Goal: Information Seeking & Learning: Learn about a topic

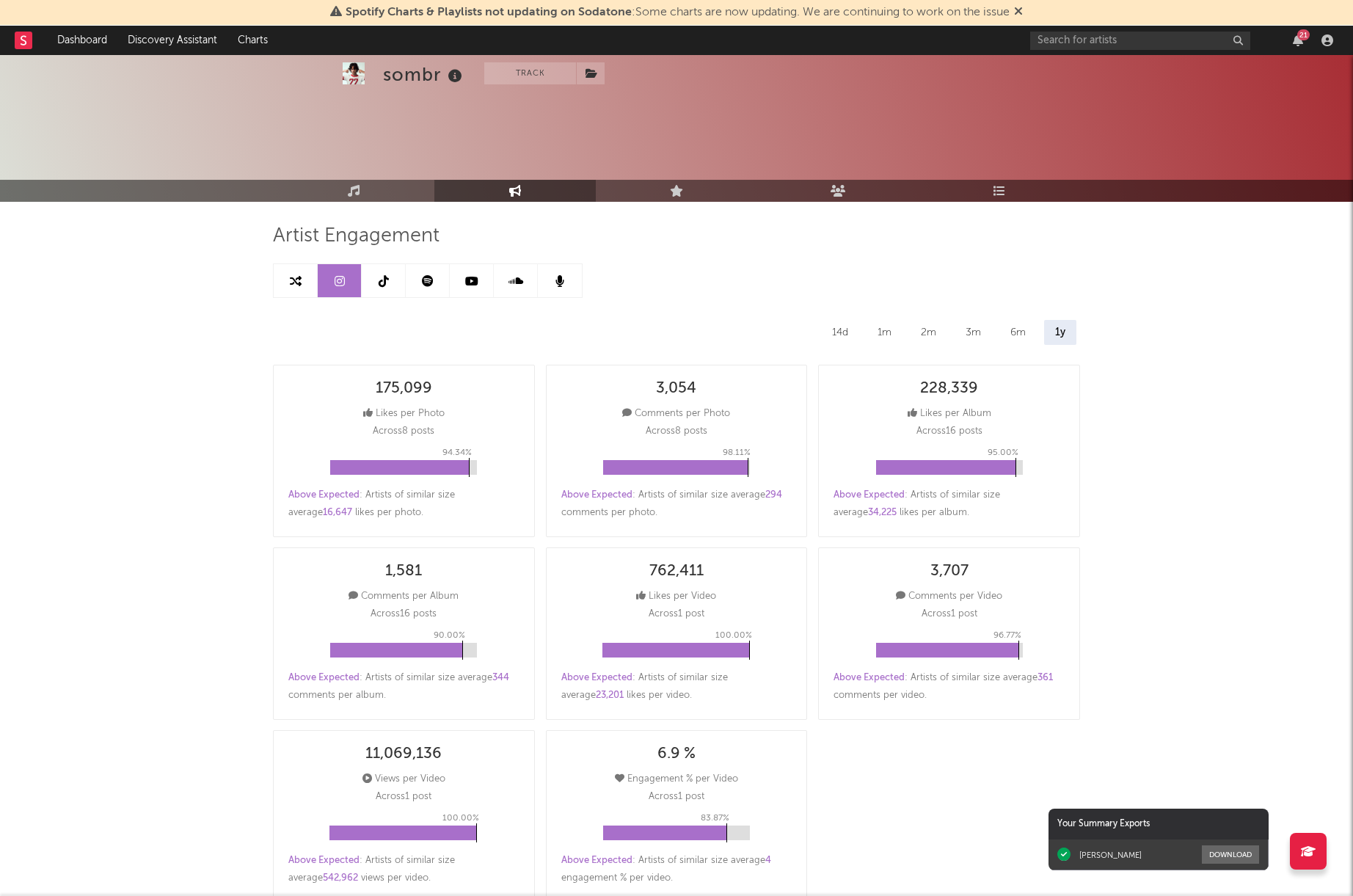
select select "6m"
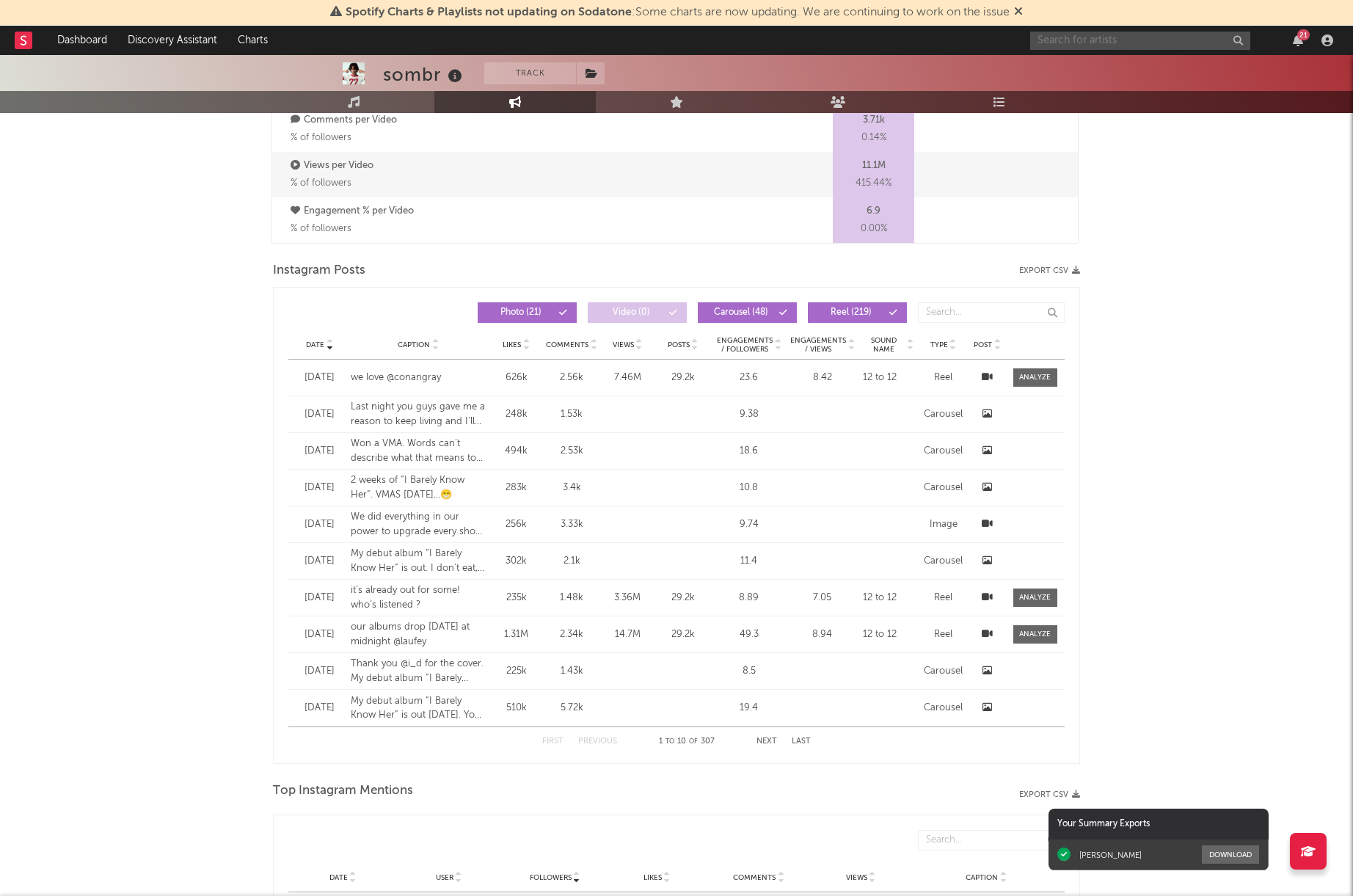
click at [1067, 42] on input "text" at bounding box center [1140, 41] width 220 height 19
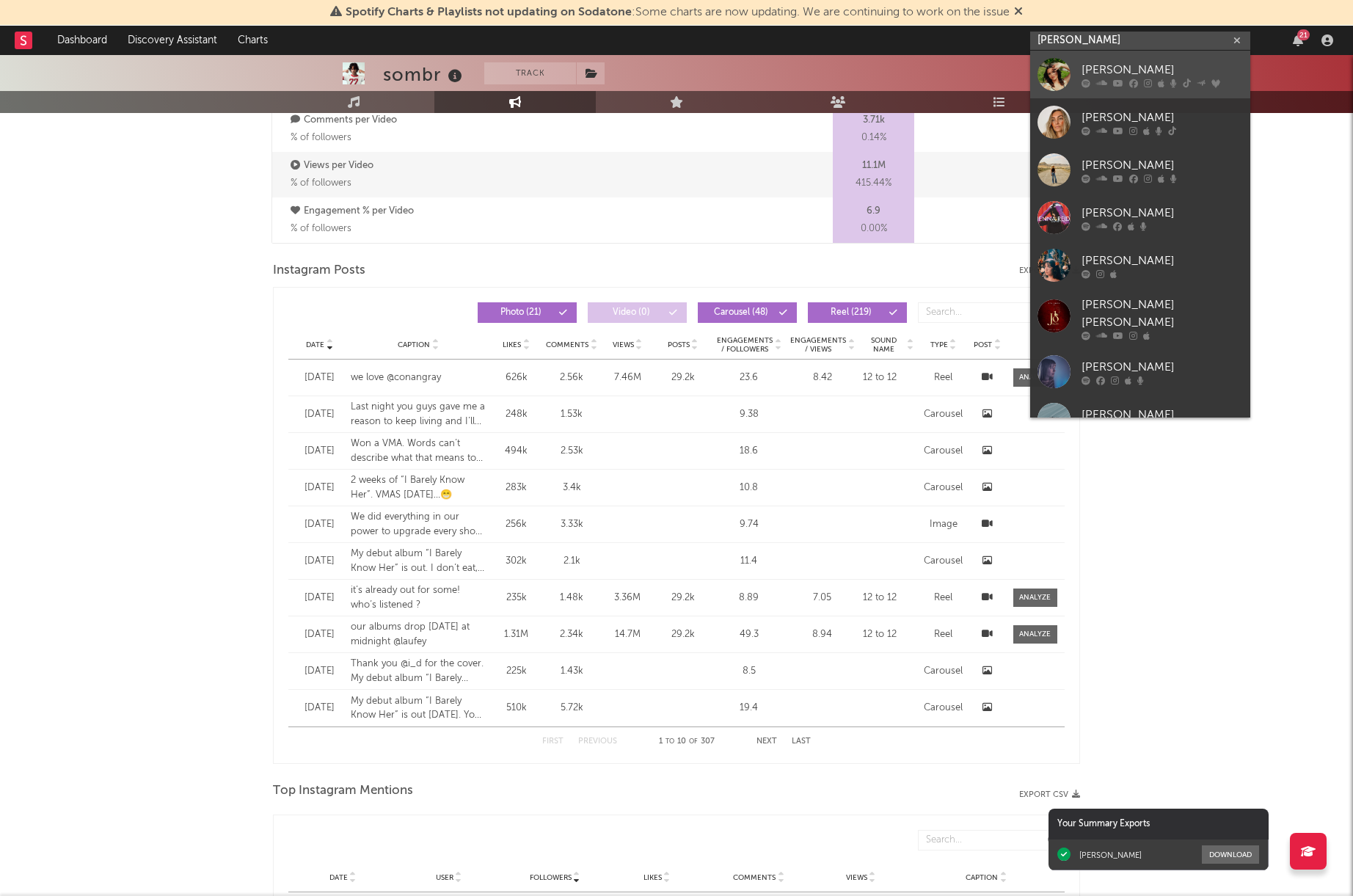
type input "[PERSON_NAME]"
click at [1161, 69] on div "[PERSON_NAME]" at bounding box center [1163, 69] width 161 height 18
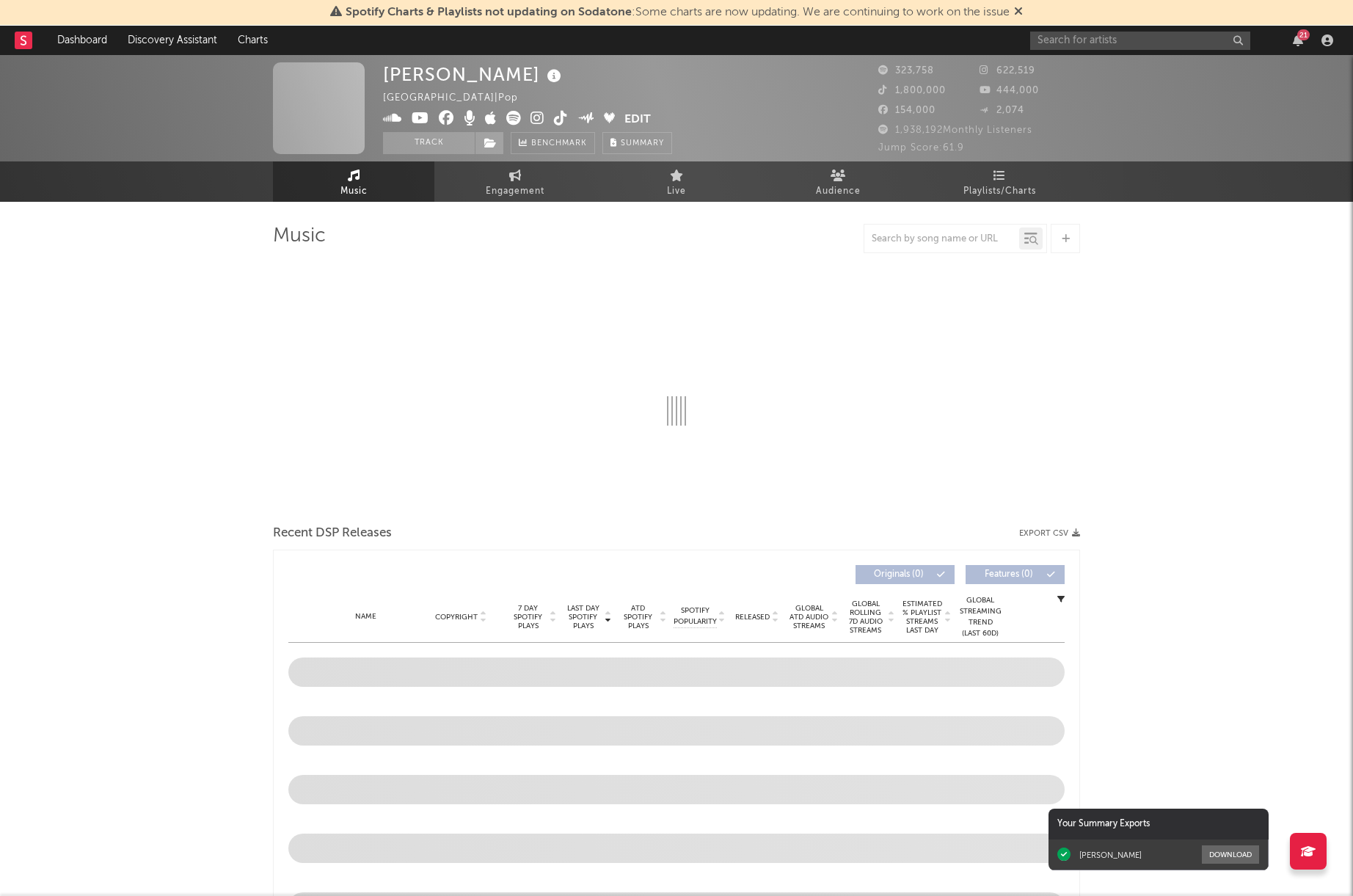
select select "6m"
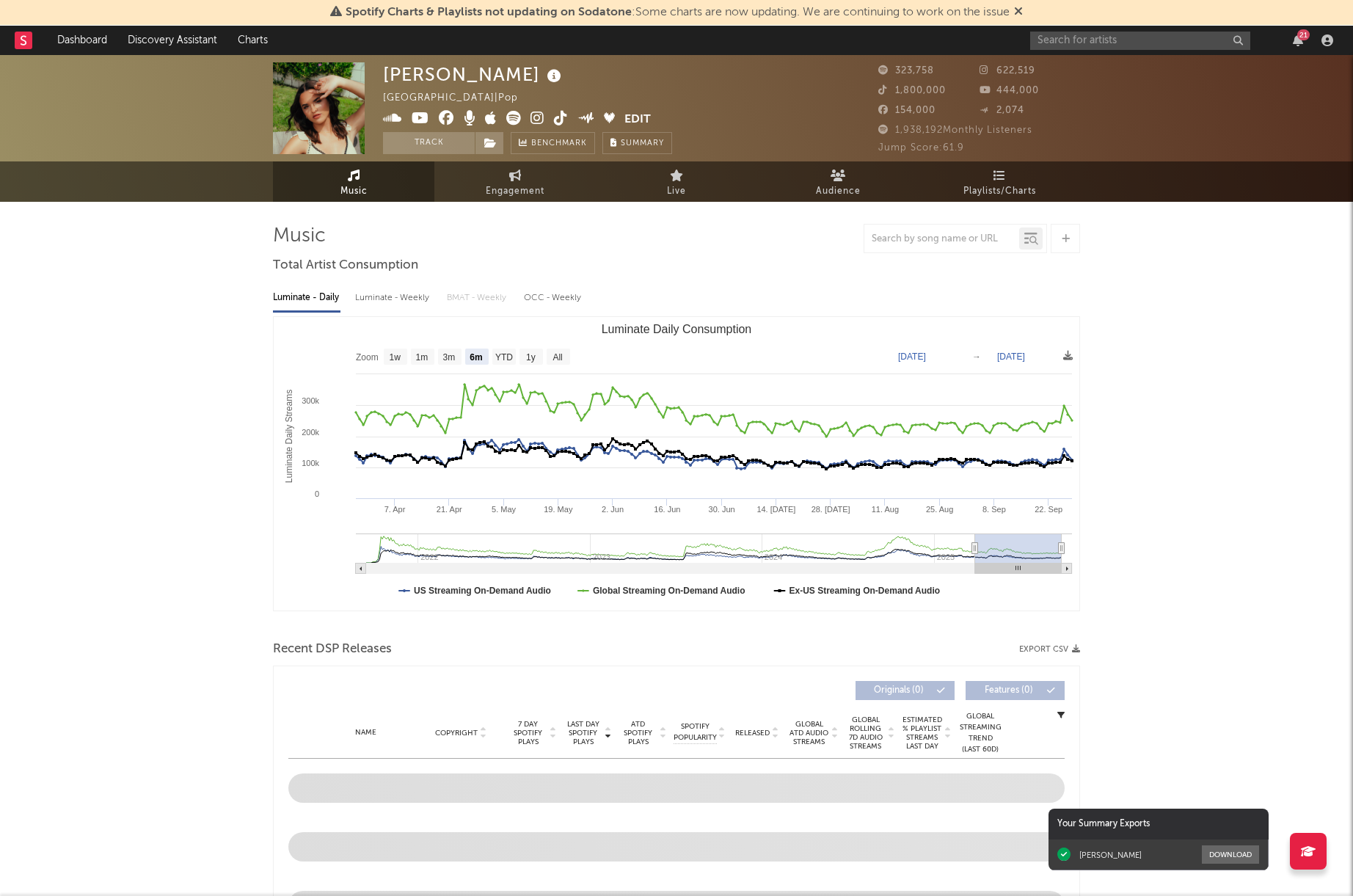
select select "6m"
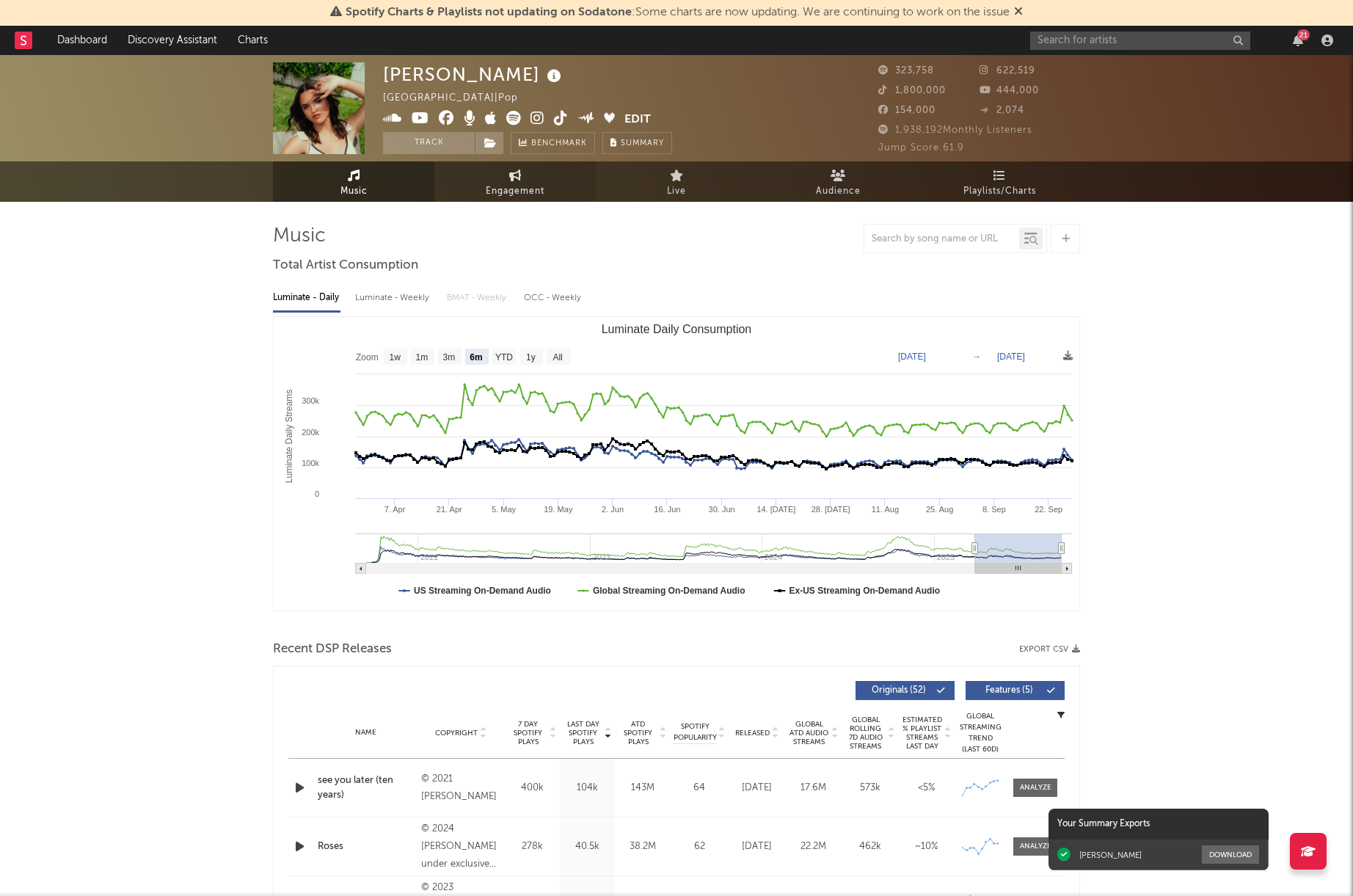
click at [531, 201] on link "Engagement" at bounding box center [515, 181] width 161 height 40
select select "1w"
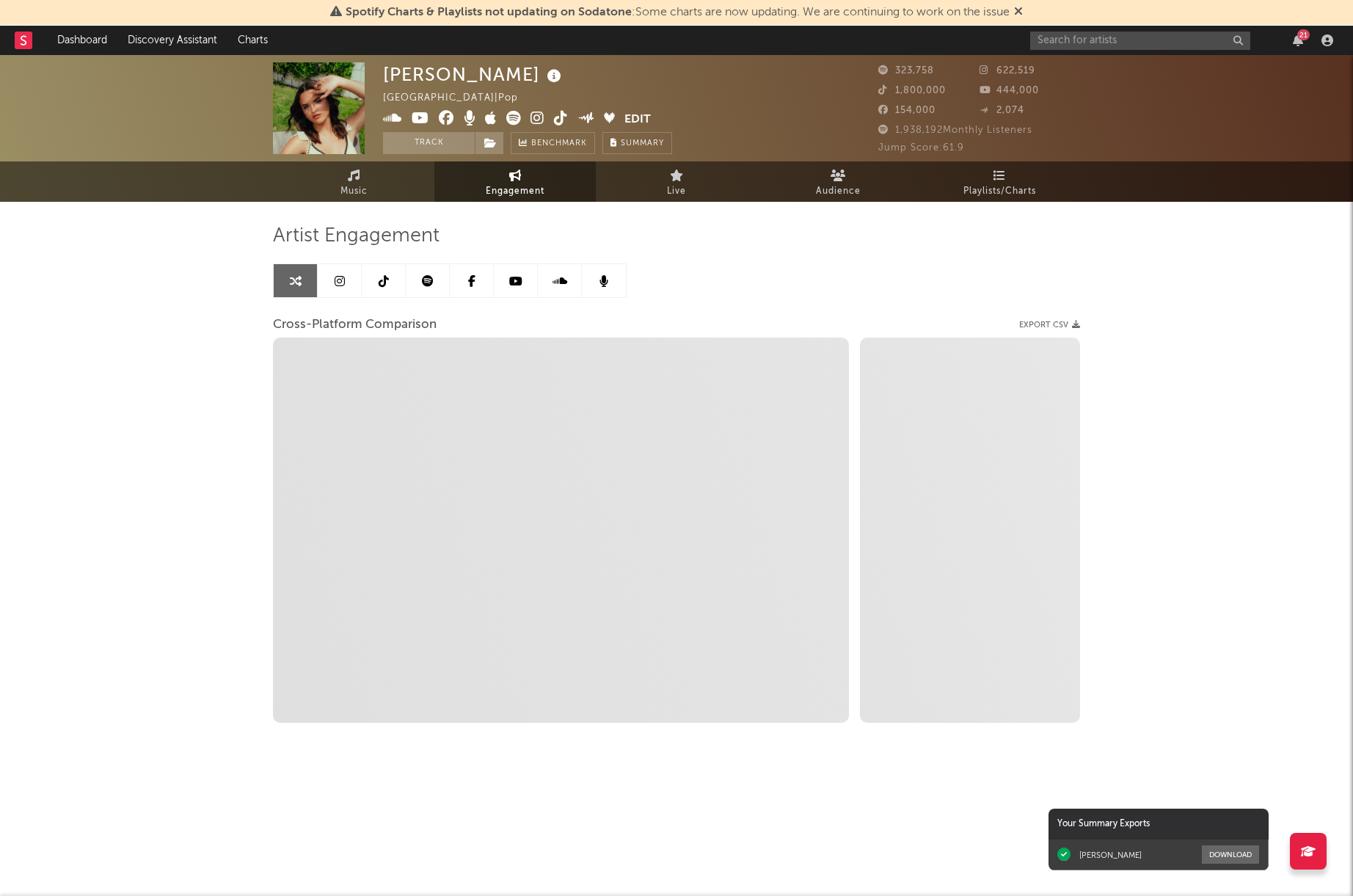
click at [520, 282] on icon at bounding box center [516, 281] width 13 height 12
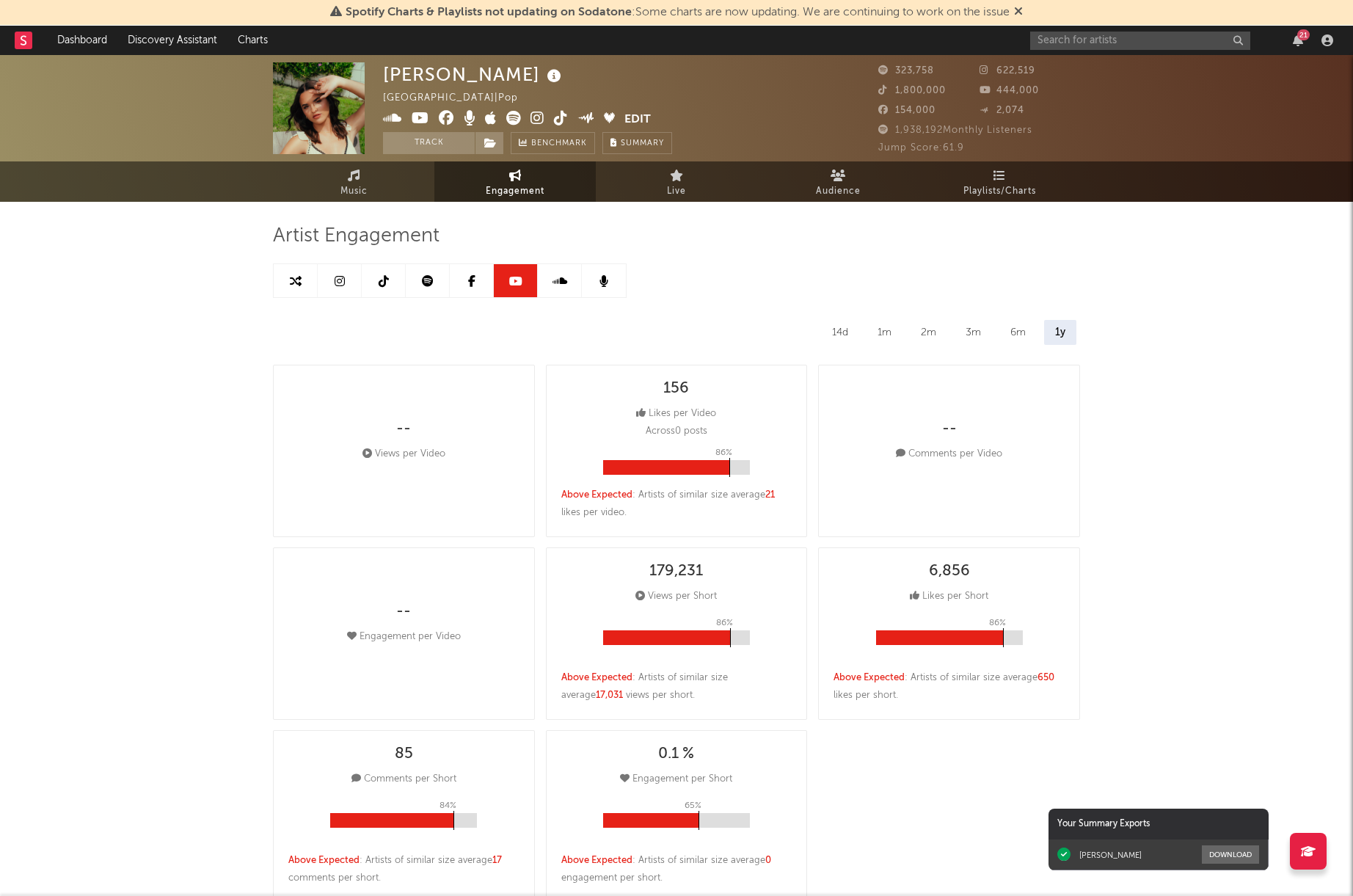
select select "6m"
click at [296, 275] on icon at bounding box center [296, 281] width 12 height 12
select select "1m"
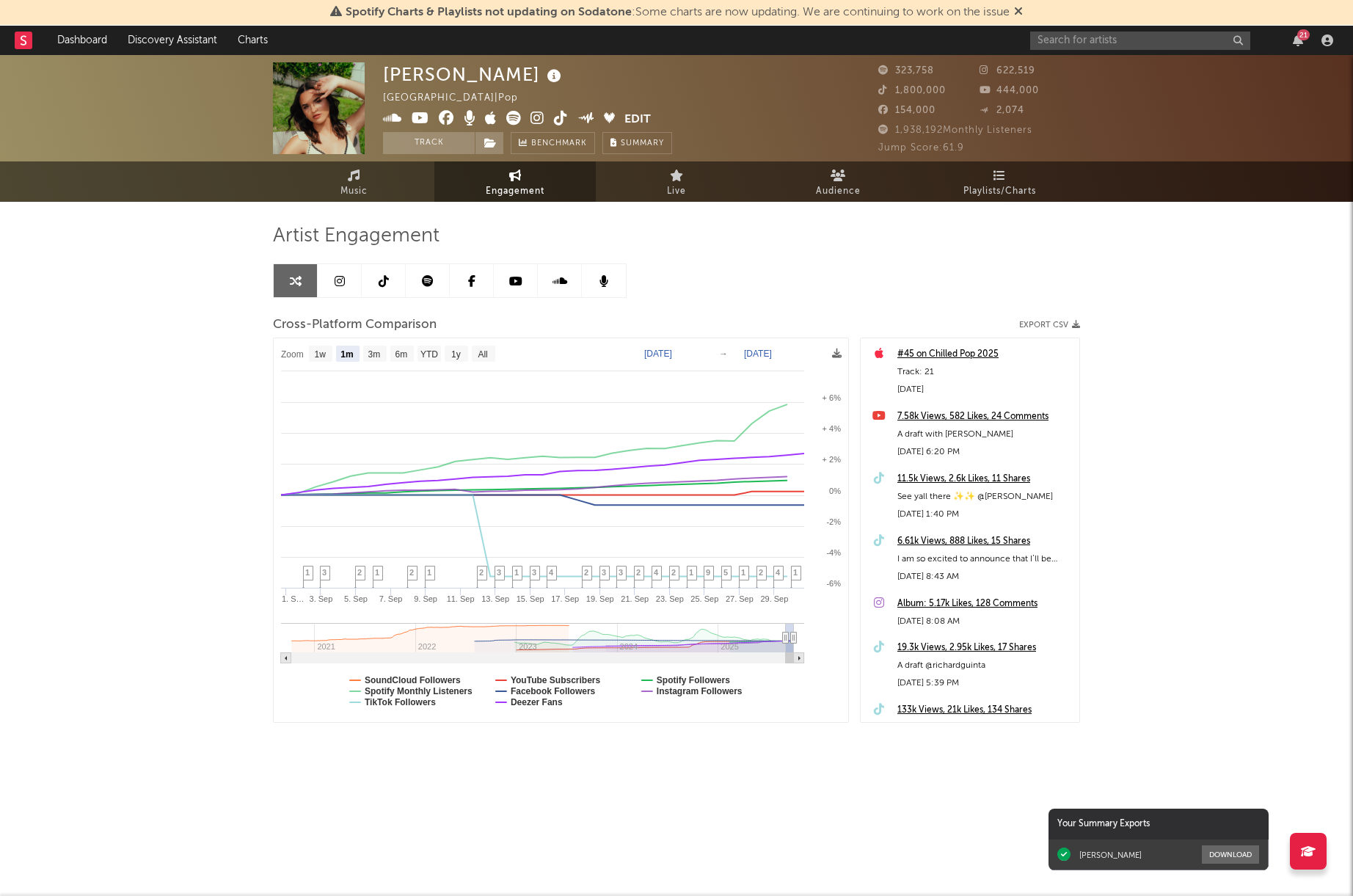
click at [520, 177] on icon at bounding box center [515, 175] width 12 height 12
click at [315, 278] on link at bounding box center [296, 281] width 44 height 33
click at [298, 277] on icon at bounding box center [296, 281] width 12 height 12
select select "6m"
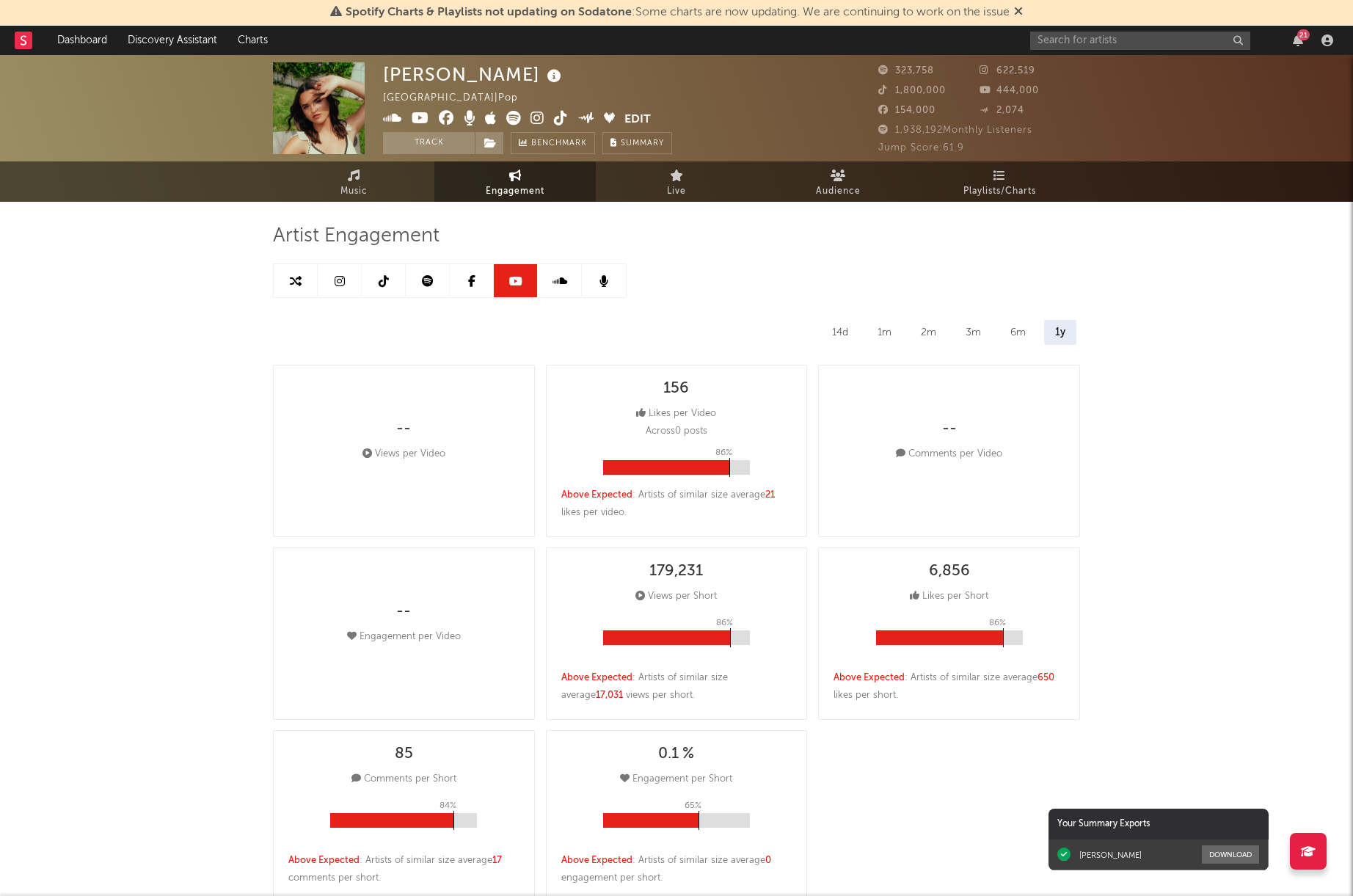
select select "1m"
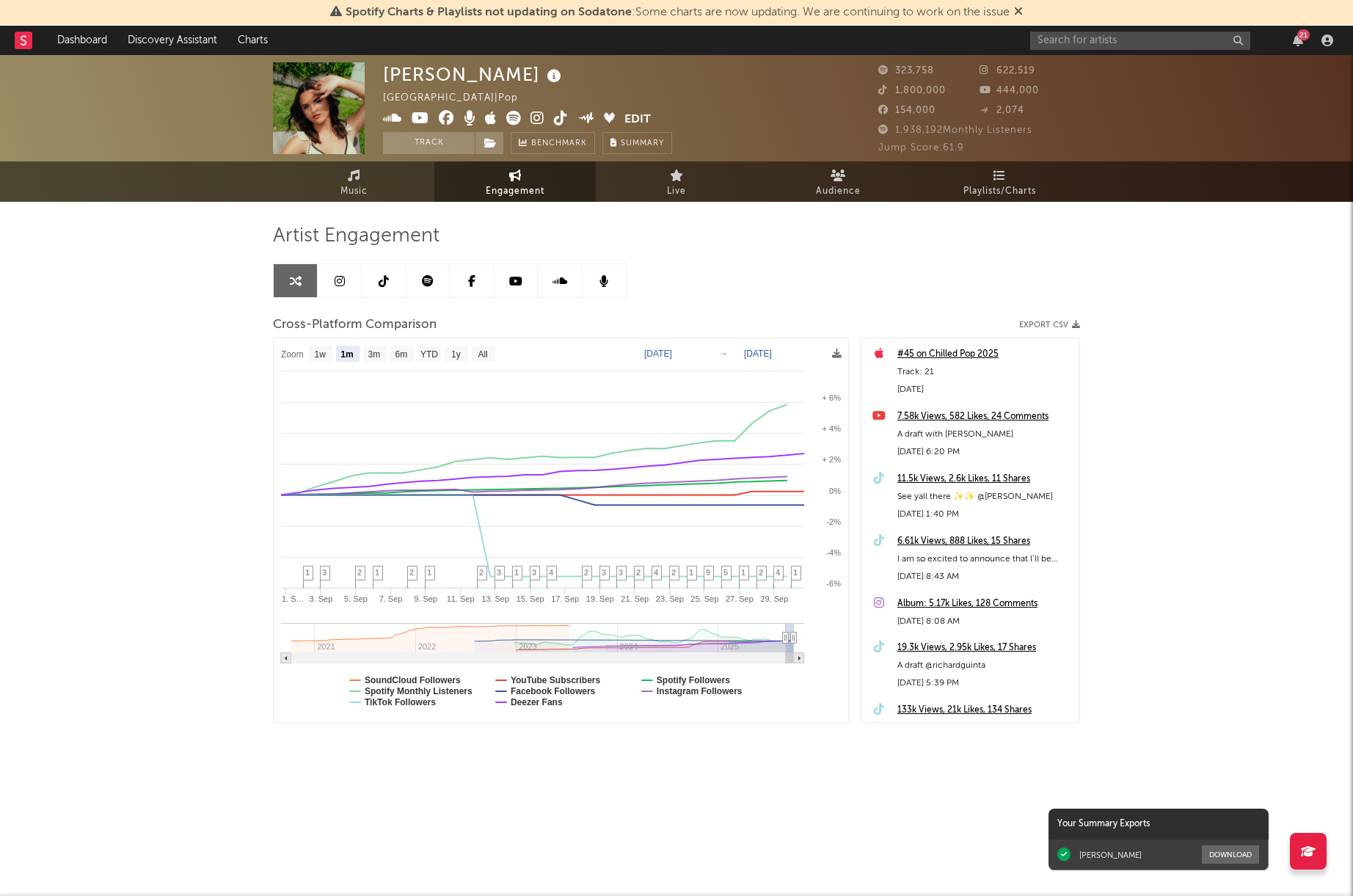
click at [350, 277] on link at bounding box center [340, 281] width 44 height 33
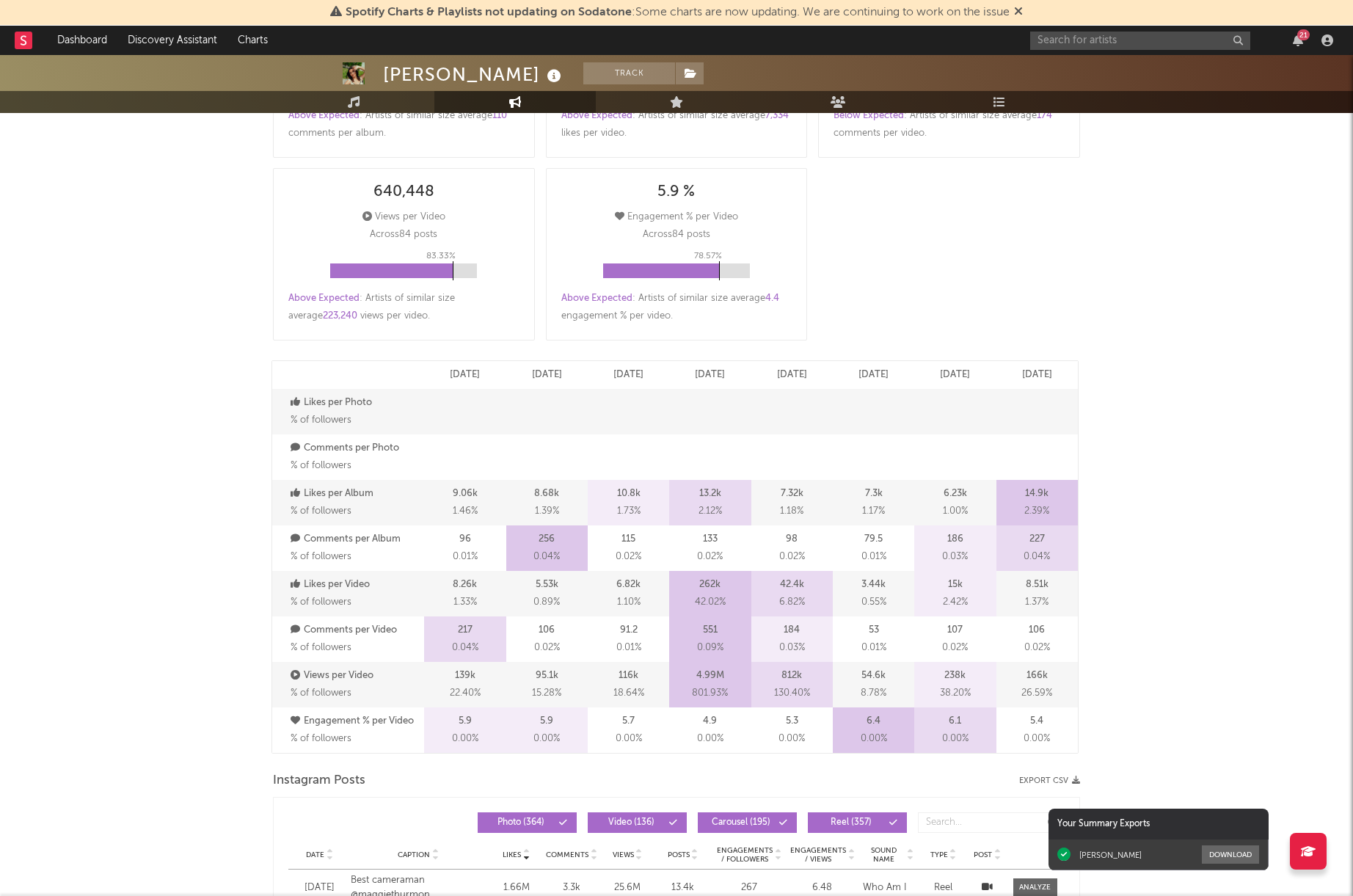
scroll to position [568, 0]
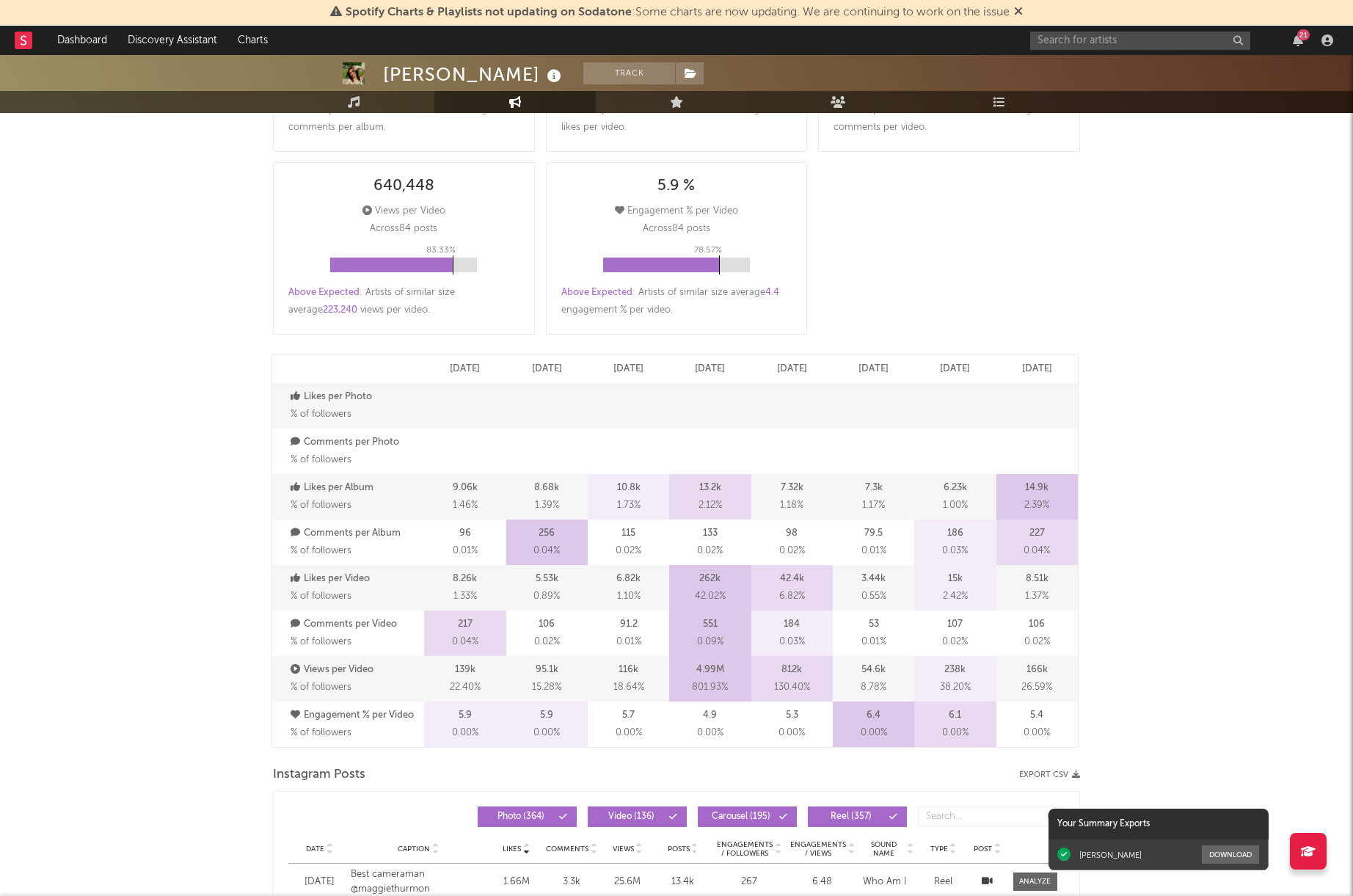
select select "6m"
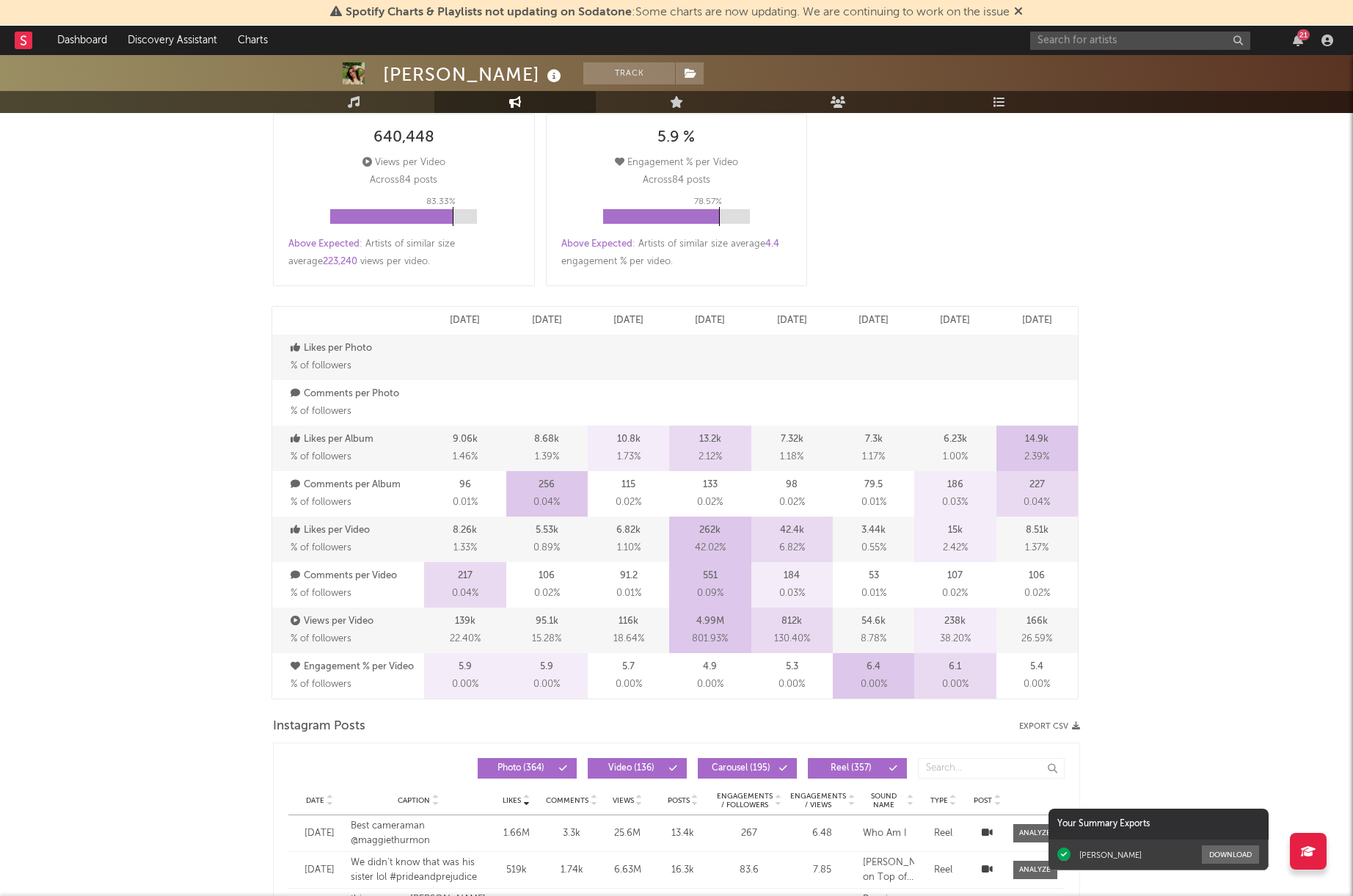
scroll to position [118, 0]
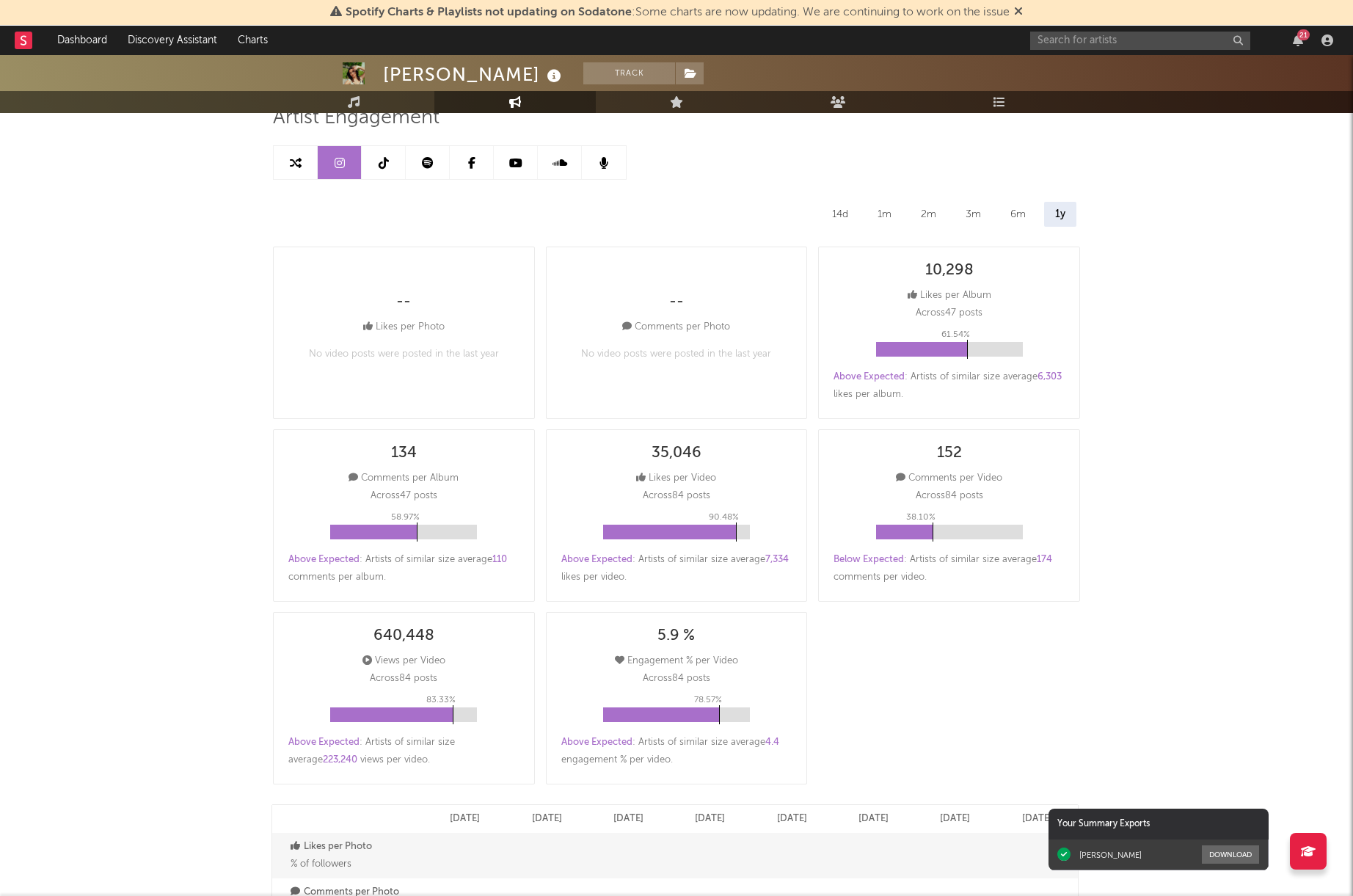
click at [521, 169] on link at bounding box center [515, 162] width 44 height 33
select select "6m"
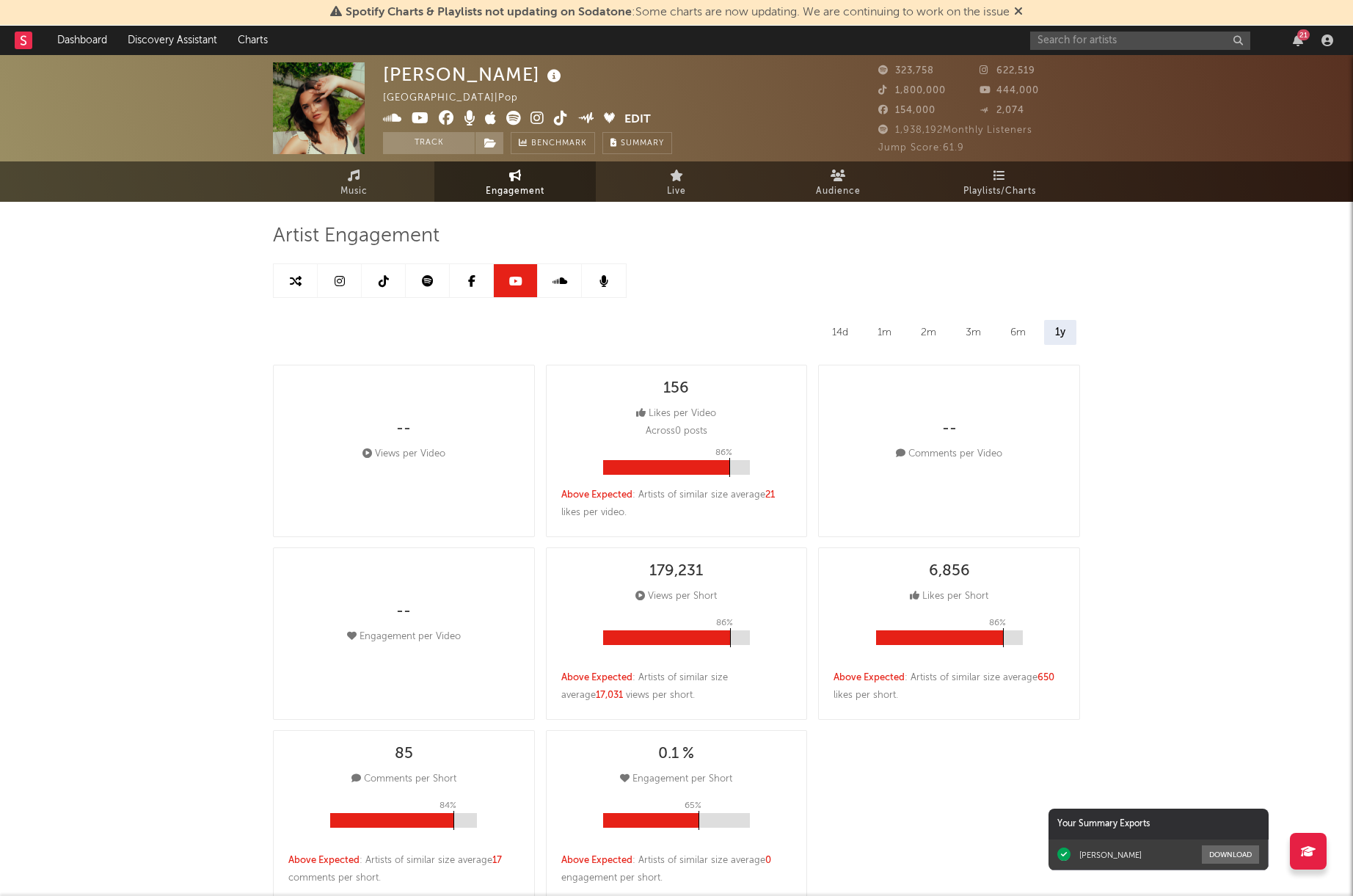
click at [841, 333] on div "14d" at bounding box center [840, 332] width 38 height 25
click at [345, 281] on link at bounding box center [340, 281] width 44 height 33
select select "6m"
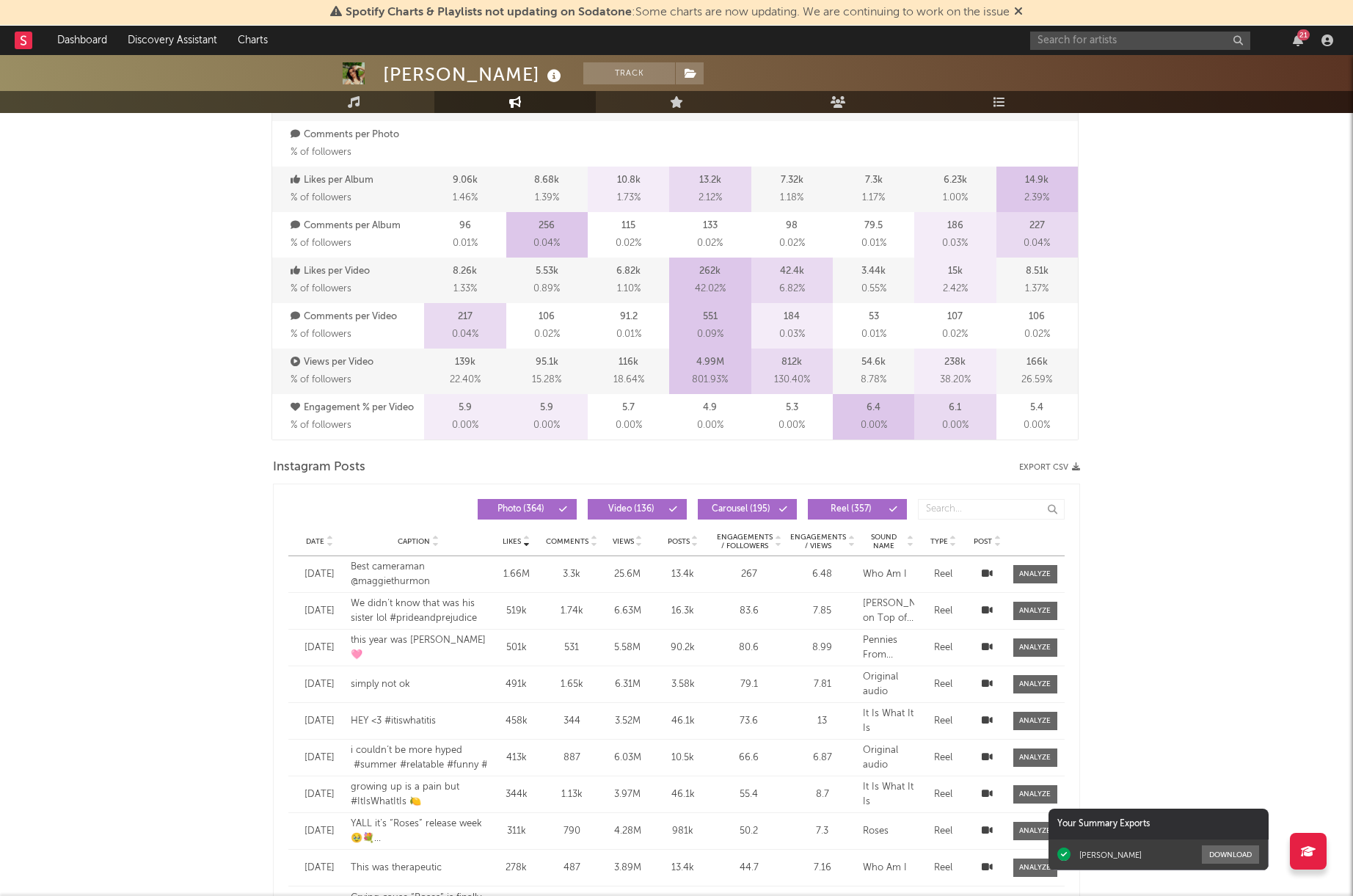
scroll to position [883, 0]
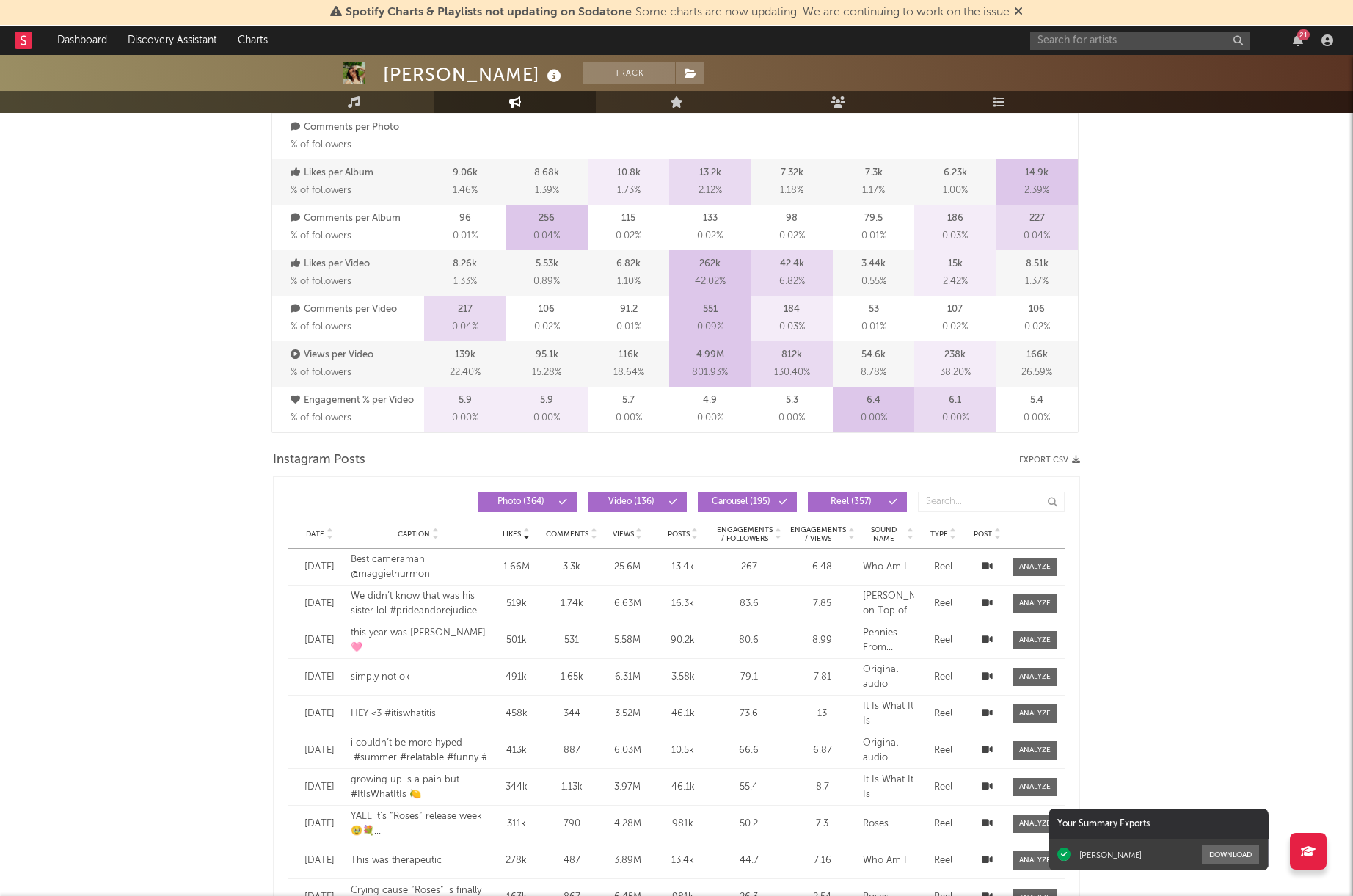
click at [310, 533] on span "Date" at bounding box center [315, 534] width 19 height 8
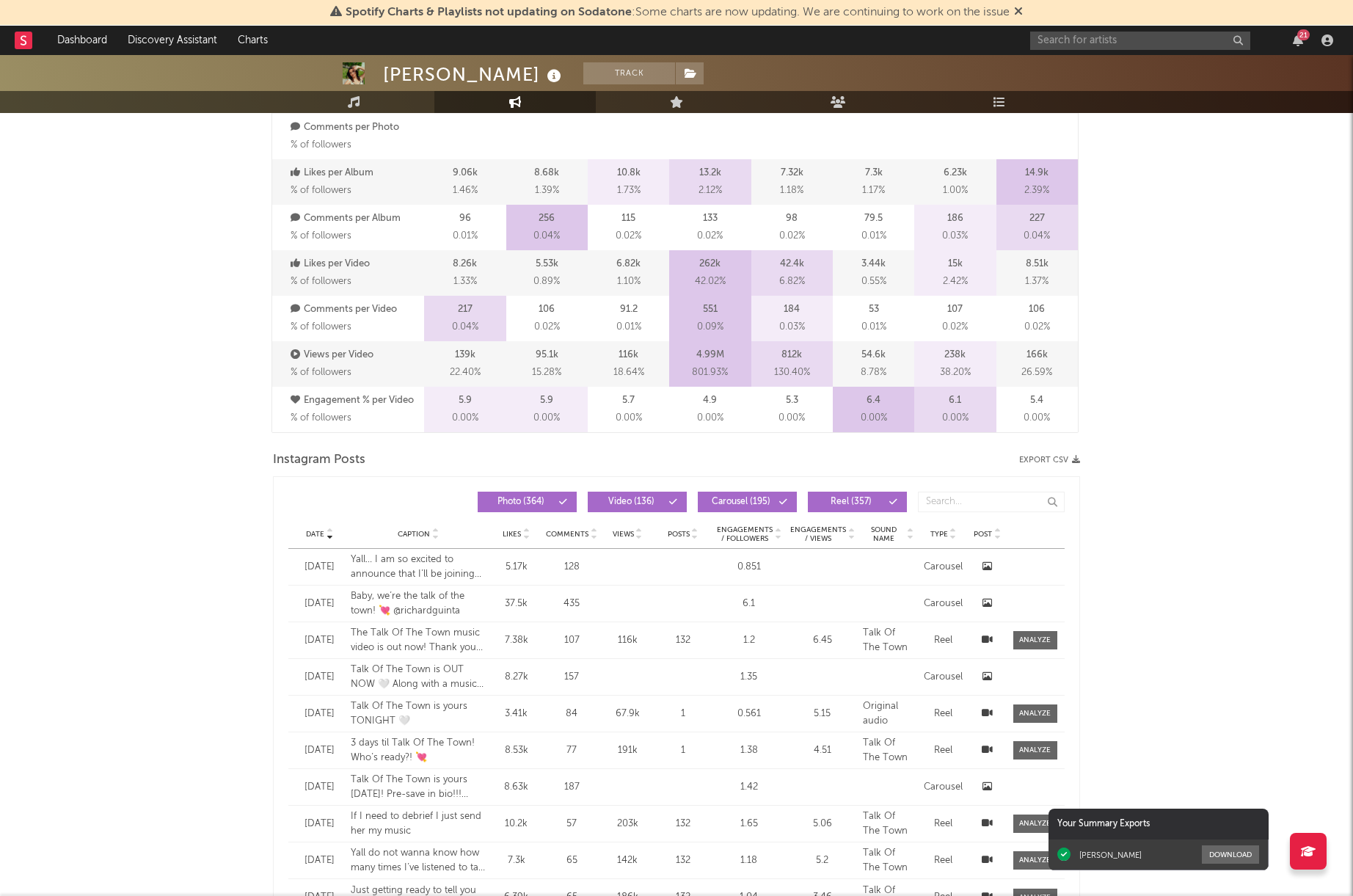
click at [993, 602] on div at bounding box center [987, 604] width 29 height 15
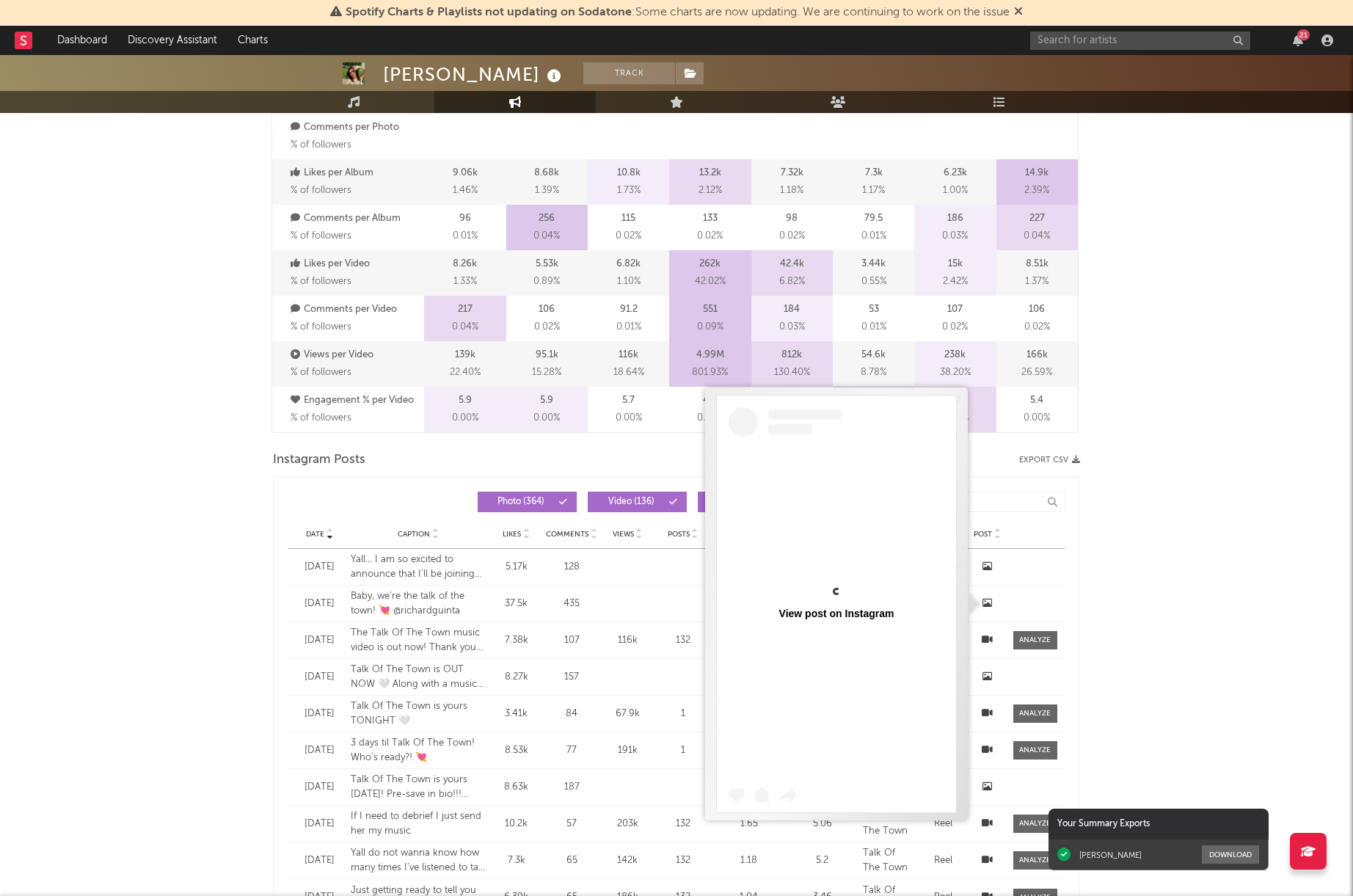
click at [987, 602] on icon at bounding box center [987, 602] width 9 height 9
